Goal: Information Seeking & Learning: Learn about a topic

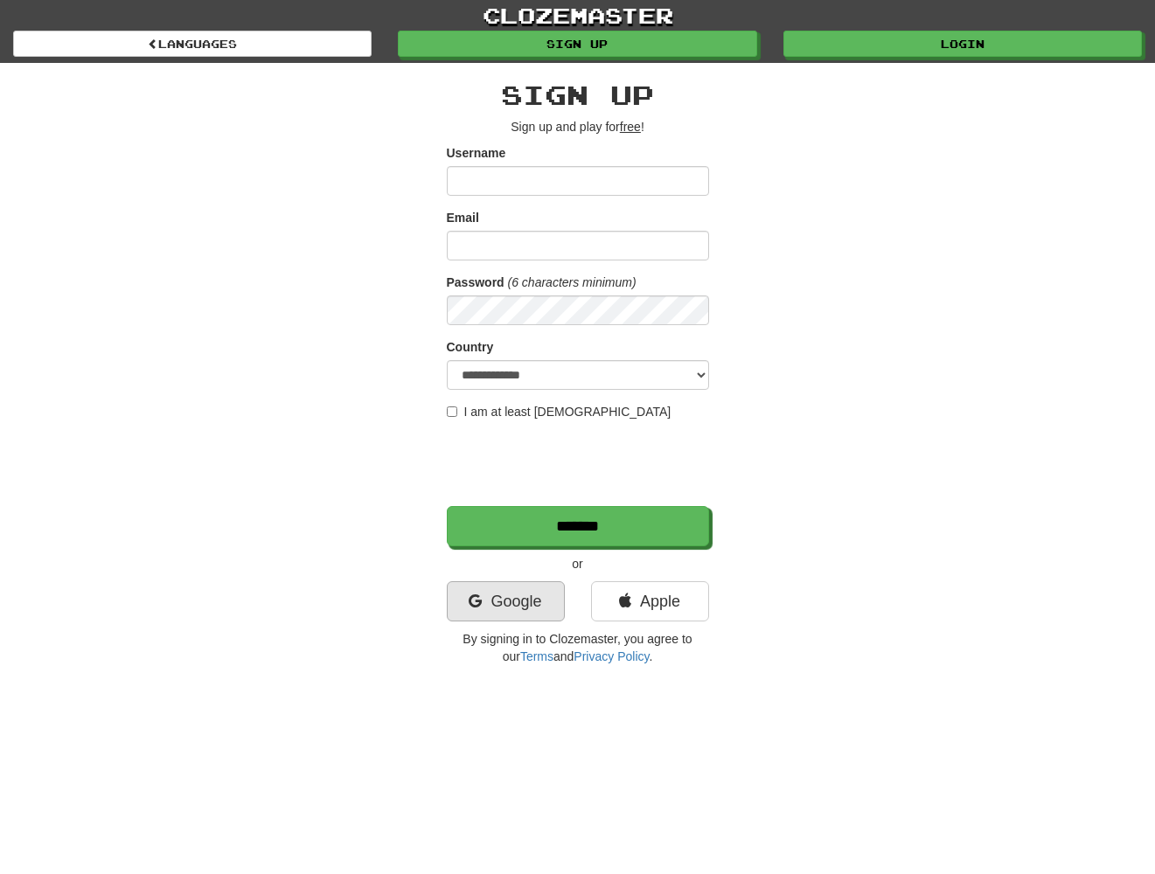
click at [518, 587] on link "Google" at bounding box center [506, 601] width 118 height 40
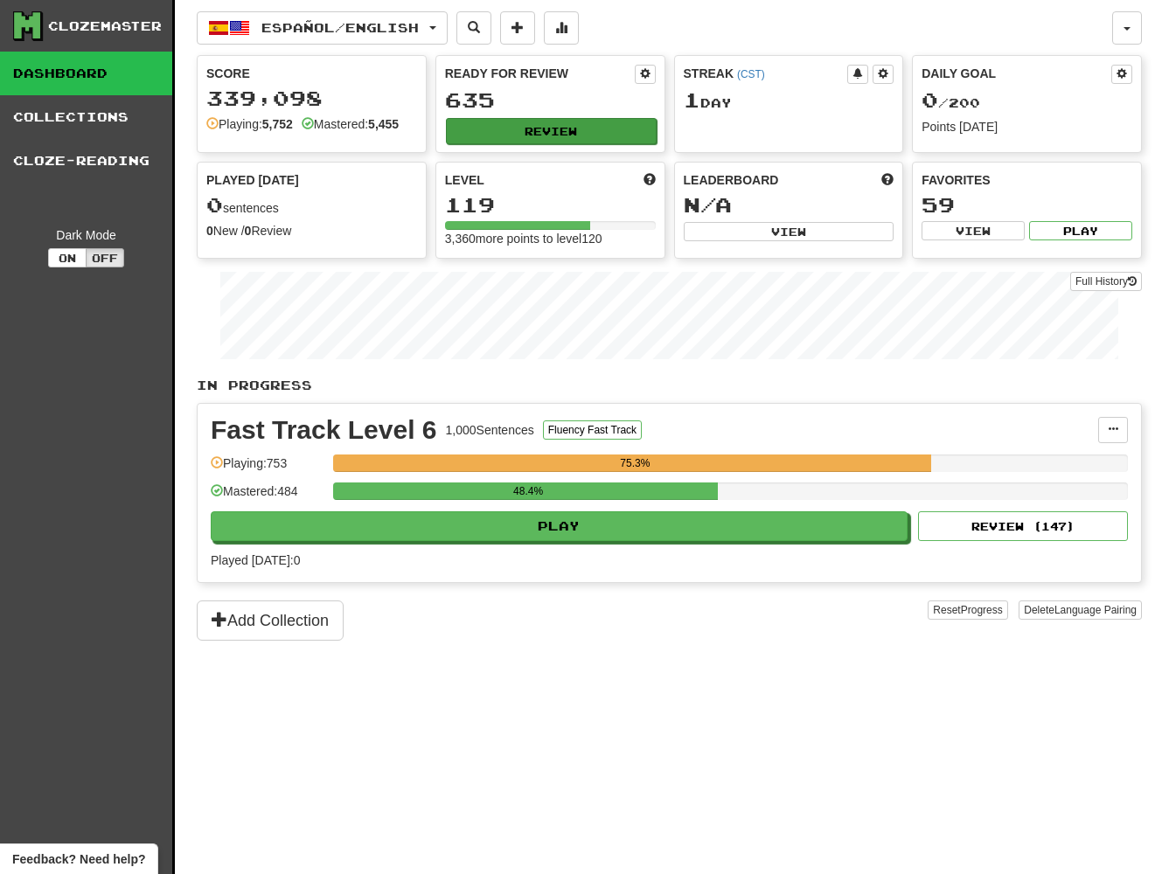
click at [533, 128] on button "Review" at bounding box center [551, 131] width 211 height 26
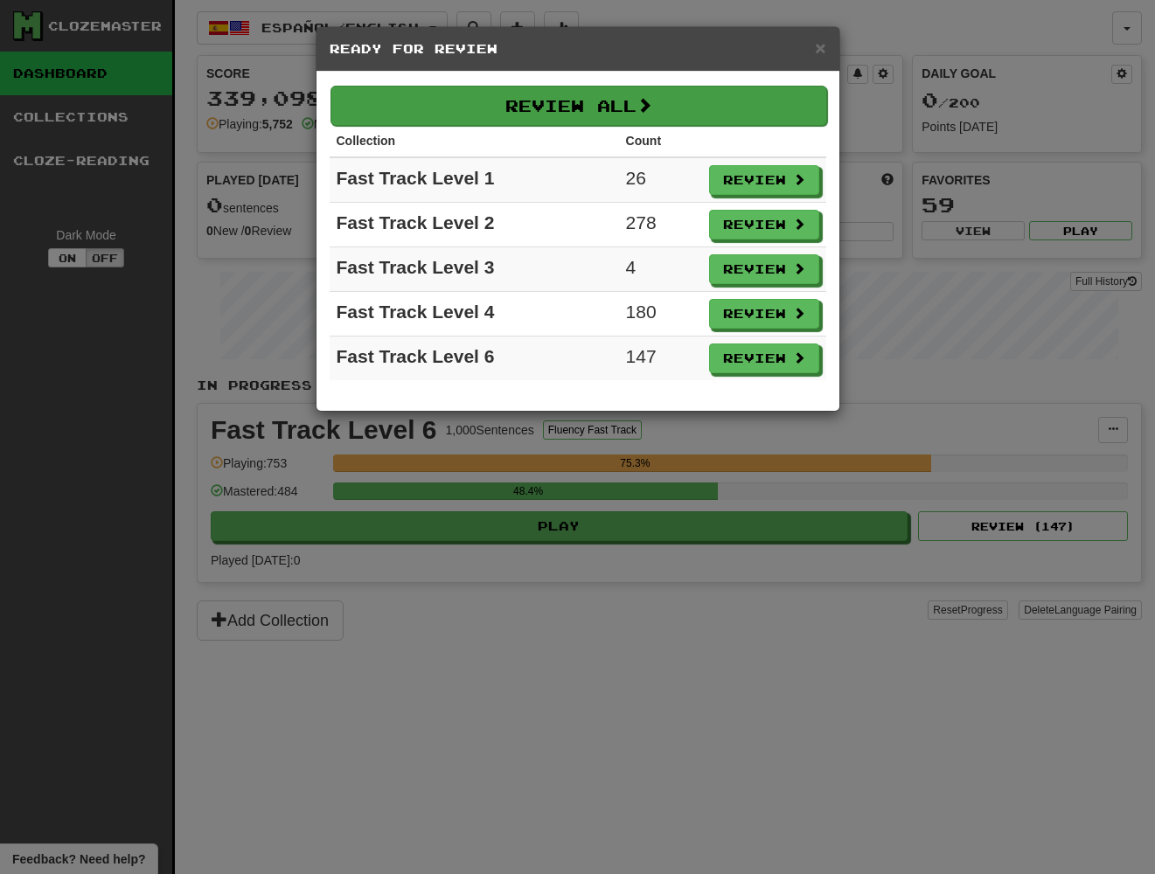
click at [568, 110] on button "Review All" at bounding box center [578, 106] width 496 height 40
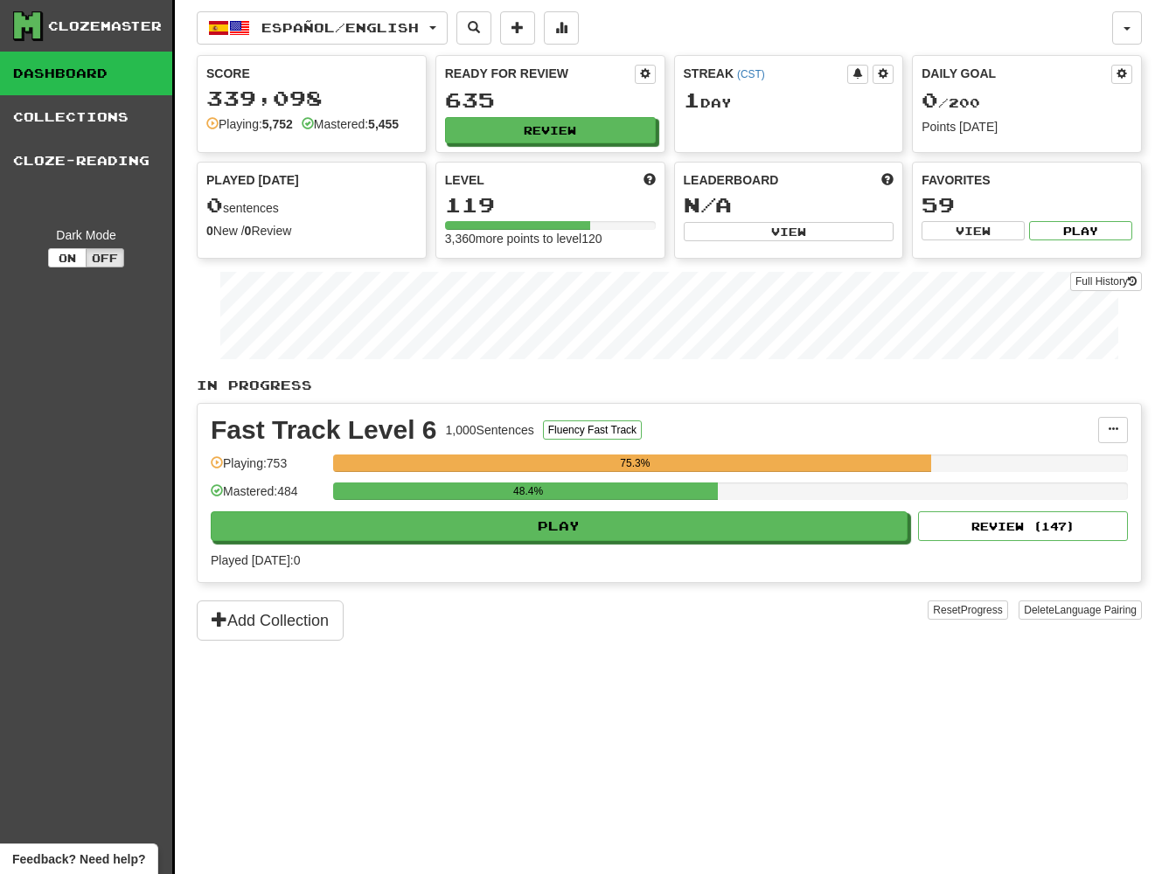
select select "**"
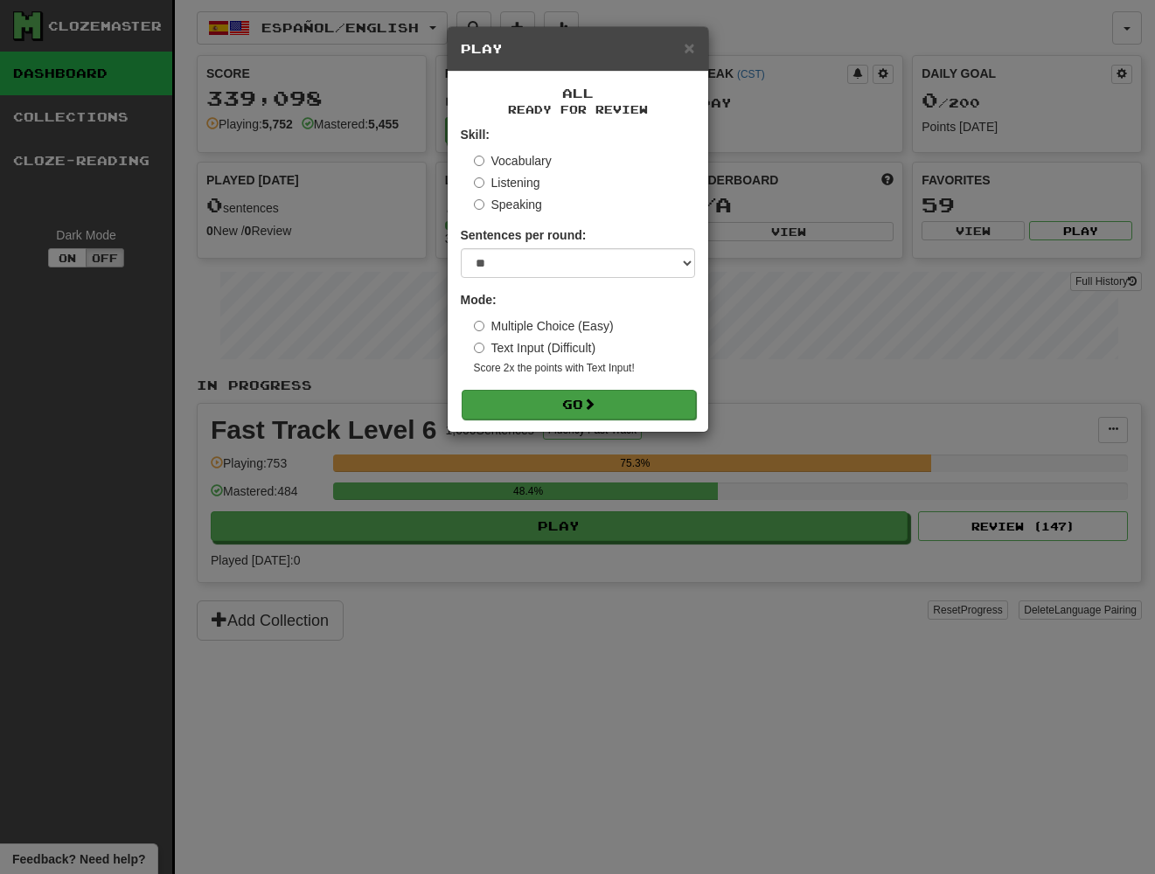
click at [533, 408] on button "Go" at bounding box center [579, 405] width 234 height 30
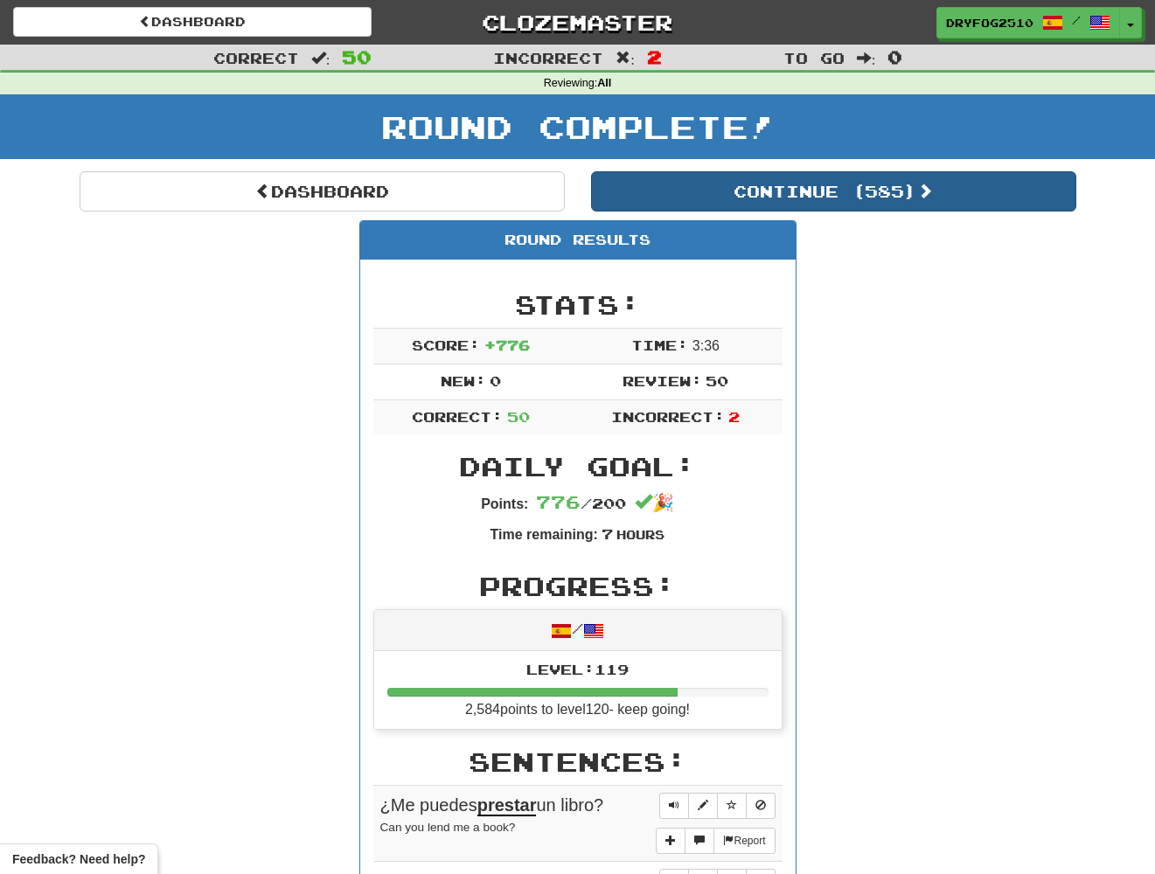
click at [712, 180] on button "Continue ( 585 )" at bounding box center [833, 191] width 485 height 40
click at [849, 188] on button "Continue ( 535 )" at bounding box center [833, 191] width 485 height 40
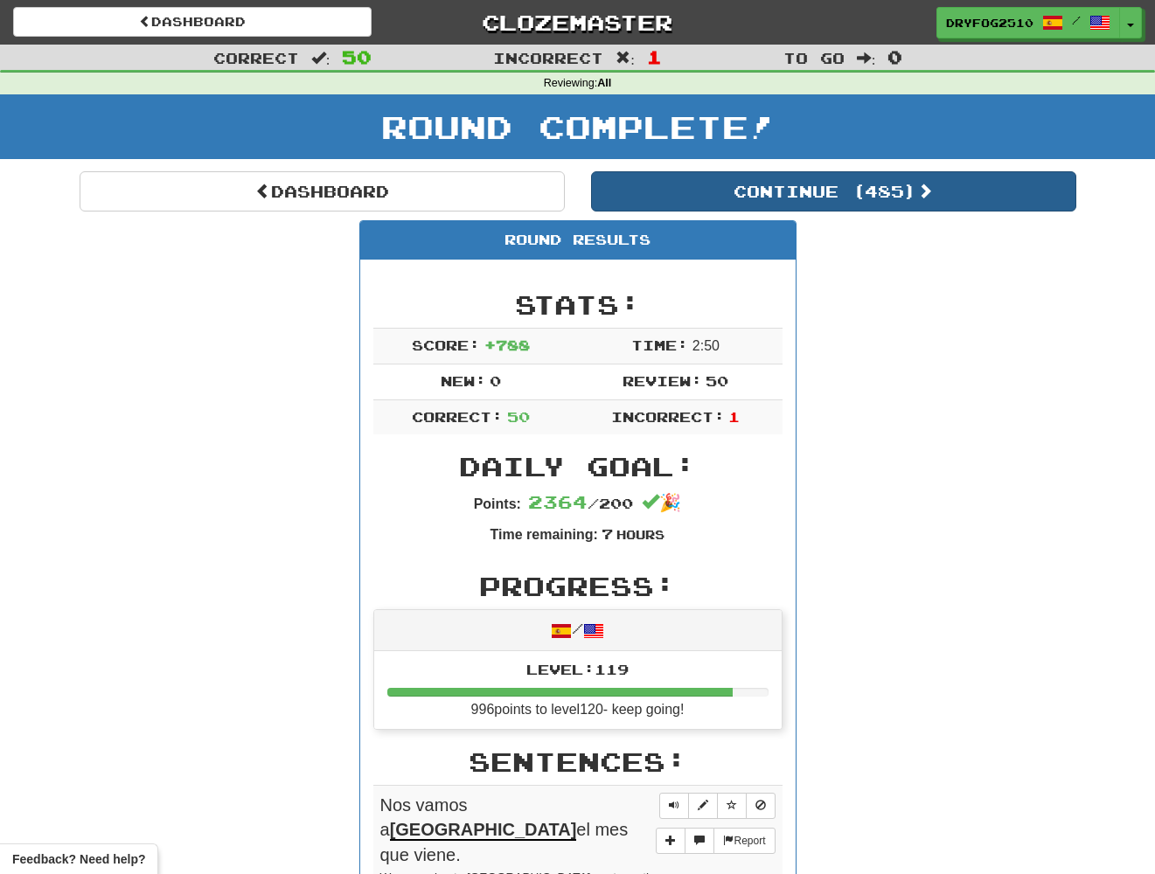
click at [863, 200] on button "Continue ( 485 )" at bounding box center [833, 191] width 485 height 40
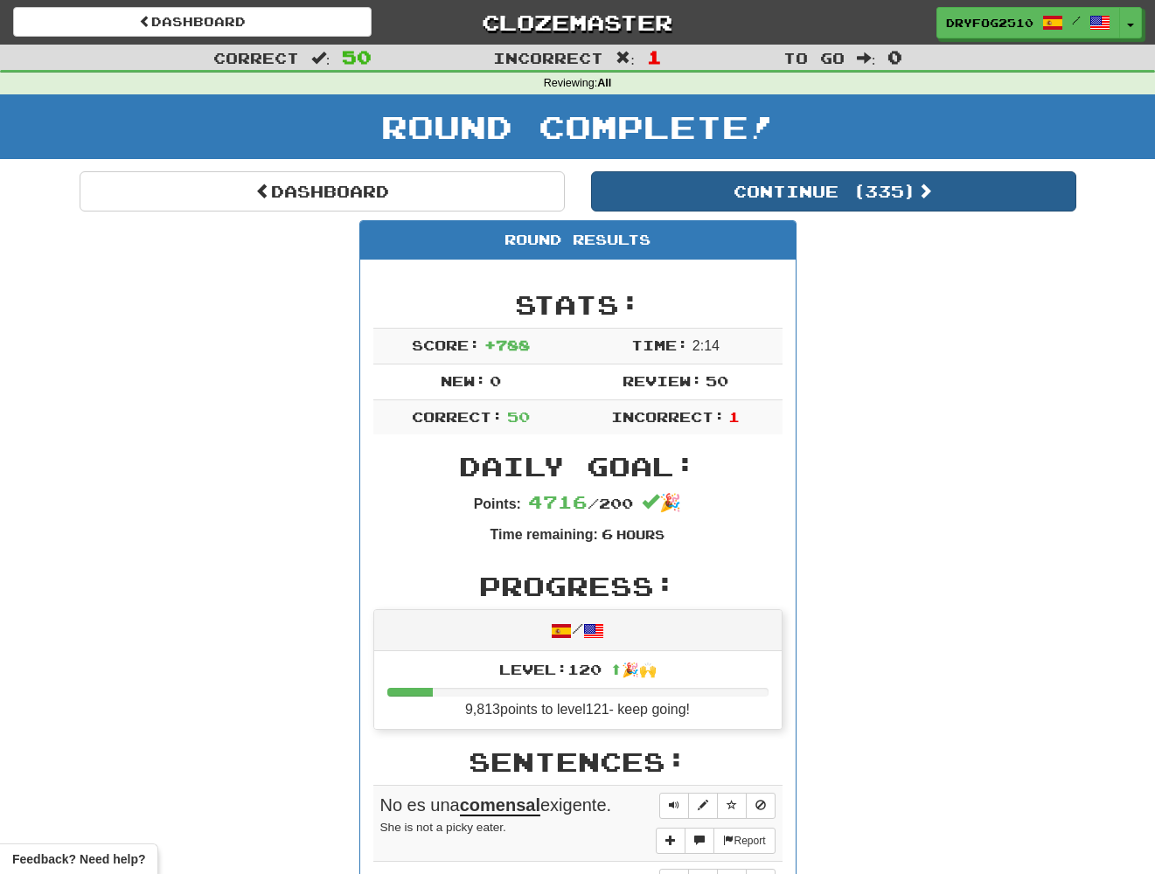
click at [699, 201] on button "Continue ( 335 )" at bounding box center [833, 191] width 485 height 40
